Goal: Information Seeking & Learning: Learn about a topic

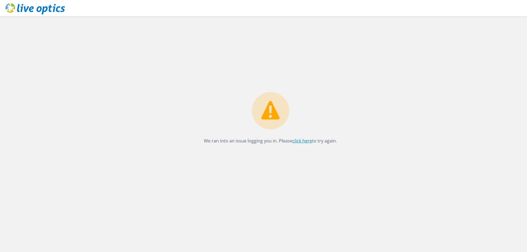
click at [303, 141] on link "click here" at bounding box center [302, 141] width 20 height 6
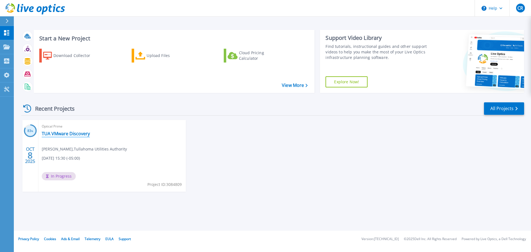
click at [63, 134] on link "TUA VMware Discovery" at bounding box center [66, 134] width 48 height 6
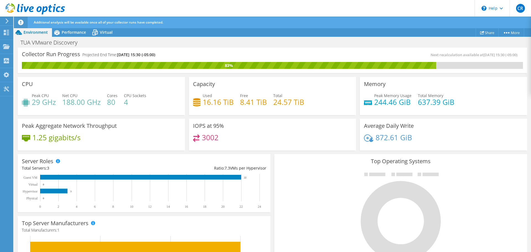
scroll to position [27, 0]
click at [70, 32] on span "Performance" at bounding box center [74, 32] width 24 height 5
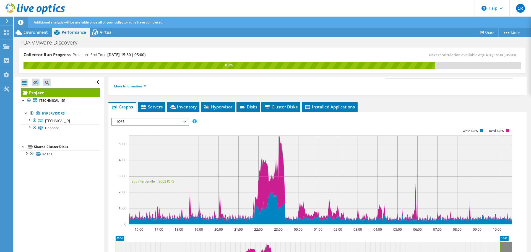
scroll to position [82, 0]
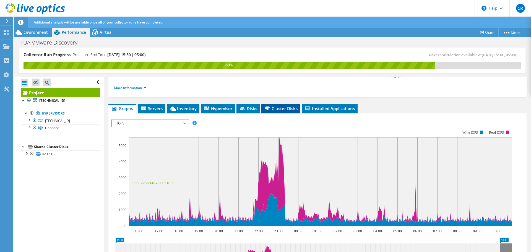
click at [279, 106] on span "Cluster Disks" at bounding box center [280, 109] width 33 height 6
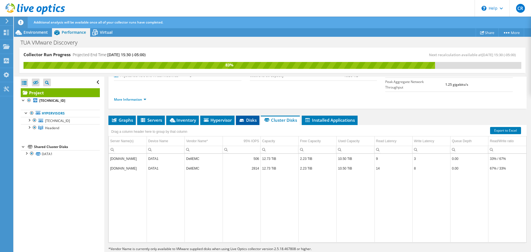
click at [245, 119] on icon at bounding box center [243, 121] width 6 height 4
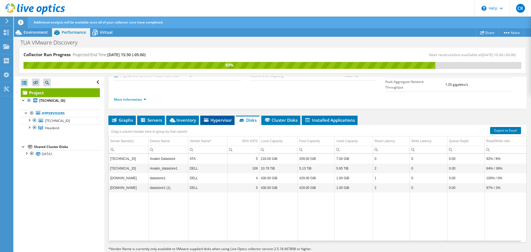
click at [216, 117] on span "Hypervisor" at bounding box center [217, 120] width 29 height 6
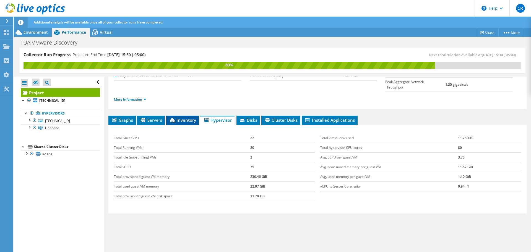
click at [178, 117] on span "Inventory" at bounding box center [182, 120] width 27 height 6
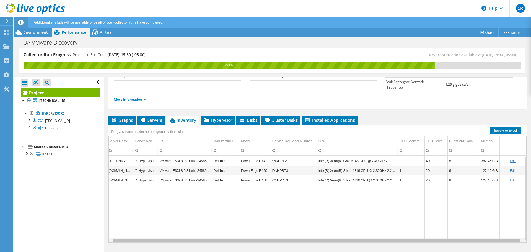
scroll to position [0, 0]
drag, startPoint x: 366, startPoint y: 230, endPoint x: 328, endPoint y: 229, distance: 38.7
click at [328, 229] on body "CR End User Christopher Reddekopp creddekopp@tullahomautilities.com Tullahoma U…" at bounding box center [265, 126] width 531 height 252
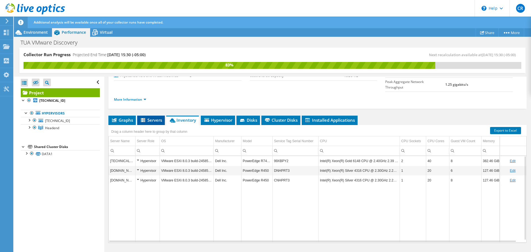
click at [151, 117] on span "Servers" at bounding box center [151, 120] width 22 height 6
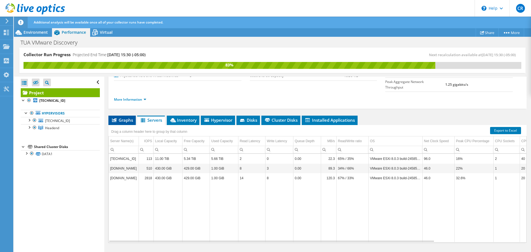
click at [125, 117] on span "Graphs" at bounding box center [122, 120] width 22 height 6
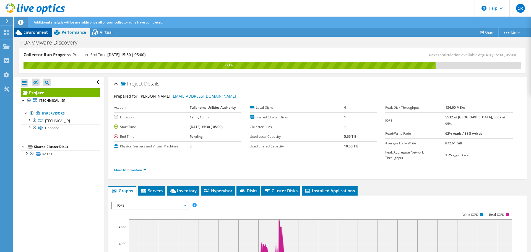
click at [38, 33] on span "Environment" at bounding box center [36, 32] width 24 height 5
